Goal: Task Accomplishment & Management: Manage account settings

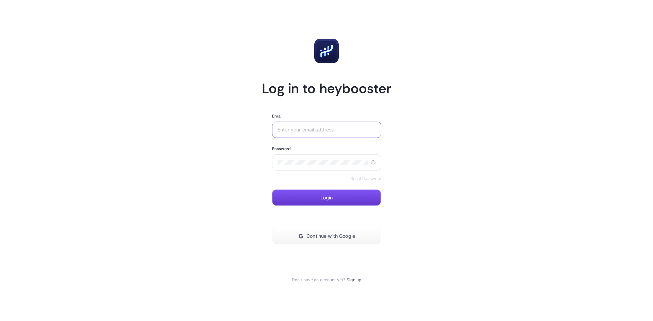
type input "[EMAIL_ADDRESS][DOMAIN_NAME]"
click at [316, 196] on button "Login" at bounding box center [326, 198] width 109 height 16
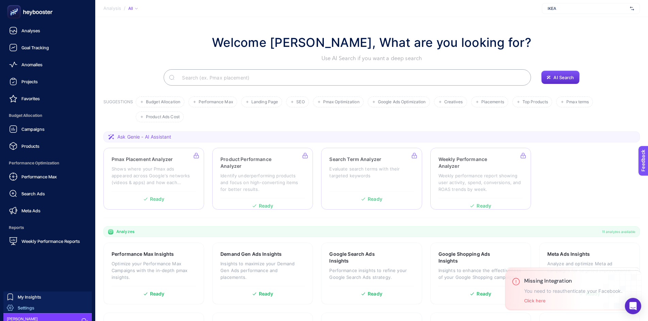
click at [20, 307] on span "Settings" at bounding box center [26, 307] width 17 height 5
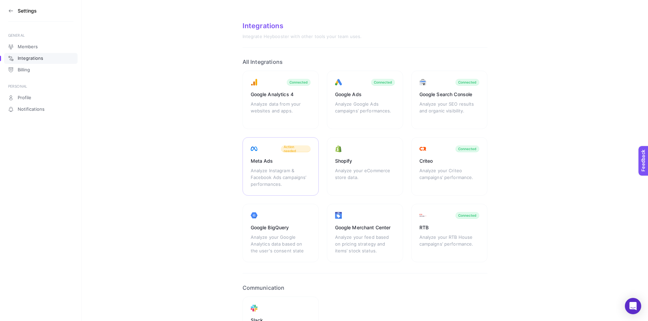
click at [299, 151] on div "Action needed" at bounding box center [296, 149] width 30 height 7
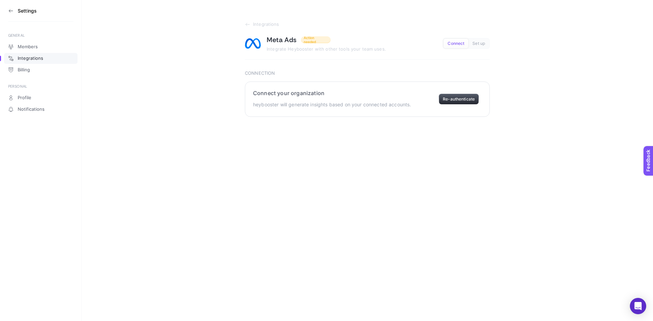
click at [457, 101] on button "Re-authenticate" at bounding box center [459, 99] width 40 height 11
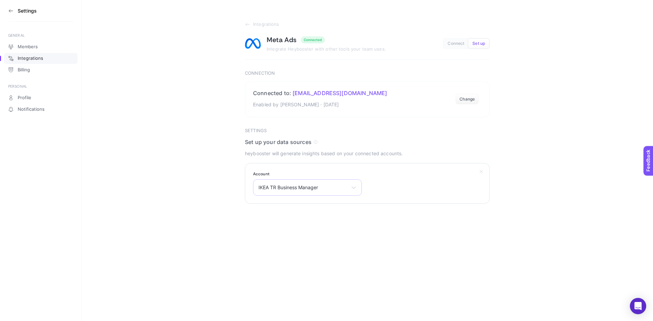
click at [312, 182] on div "IKEA TR Business Manager Ikea_TL [PERSON_NAME] IKEA TR Business Manager Ikea_TL…" at bounding box center [307, 188] width 109 height 16
click at [283, 220] on li "Ikea_TL" at bounding box center [307, 217] width 105 height 11
click at [249, 225] on button "Submit" at bounding box center [258, 222] width 26 height 14
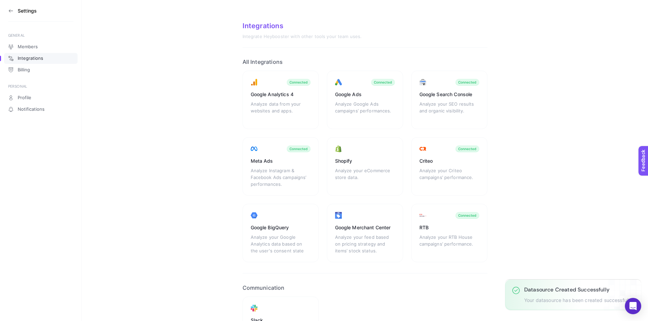
click at [200, 128] on section "Integrations Integrate Heybooster with other tools your team uses. All Integrat…" at bounding box center [365, 194] width 566 height 388
